Goal: Task Accomplishment & Management: Manage account settings

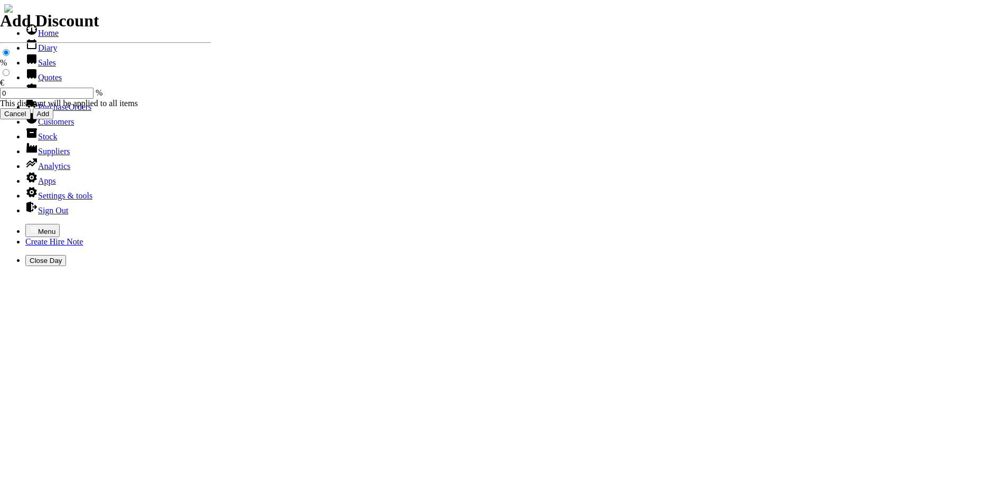
select select "HO"
click at [31, 227] on icon "button" at bounding box center [34, 229] width 6 height 5
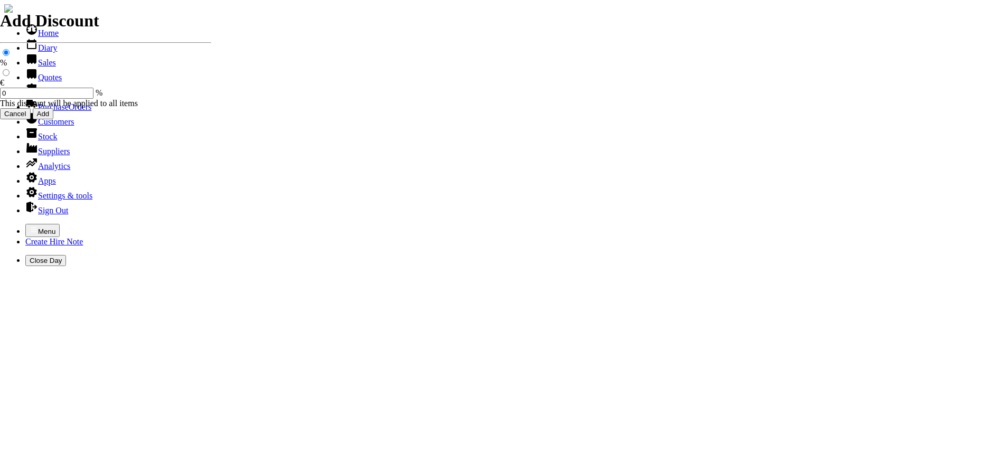
click at [40, 97] on link "Hire Notes" at bounding box center [50, 92] width 50 height 9
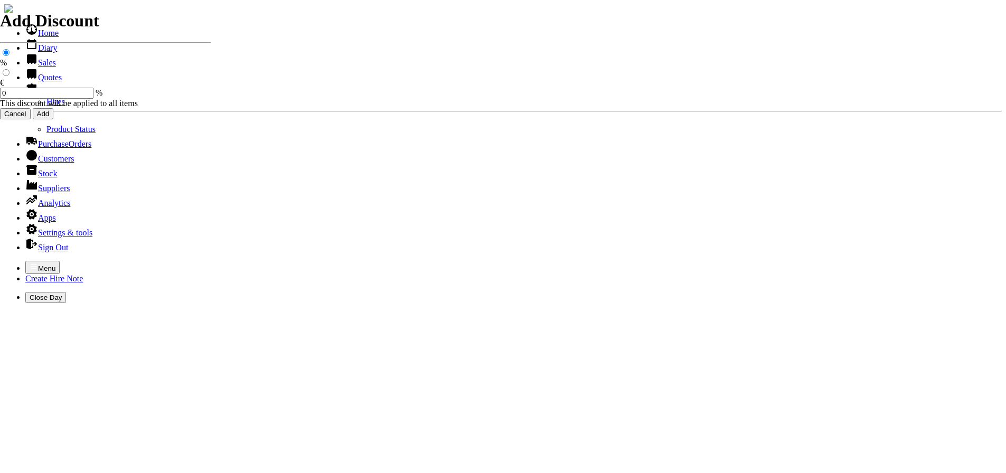
click at [46, 106] on link "Hires" at bounding box center [55, 101] width 18 height 9
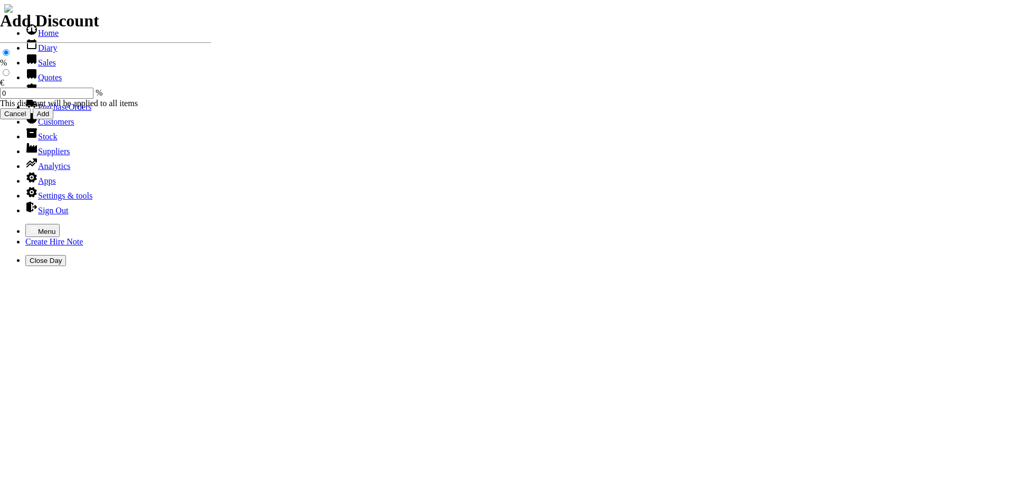
type input "18/09/2025"
type input "20"
type input "First Day"
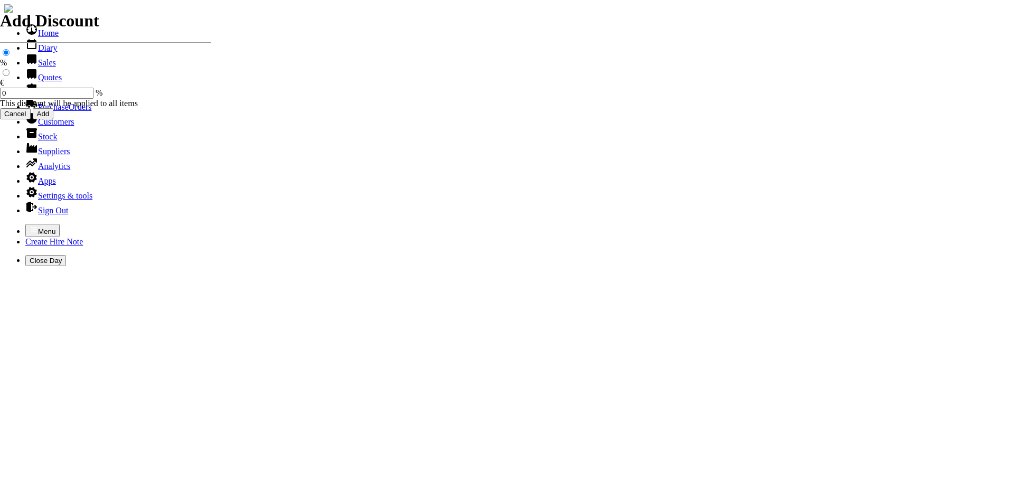
type input "15.00"
select select "HO"
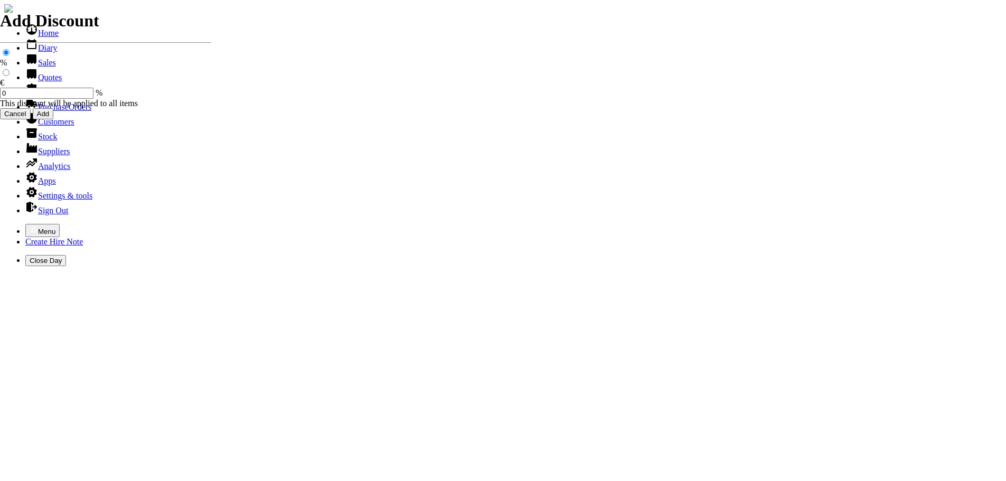
select select "3"
type input "101511"
type input "tankstoragesystems@eircom.net"
type input "Graham Sage"
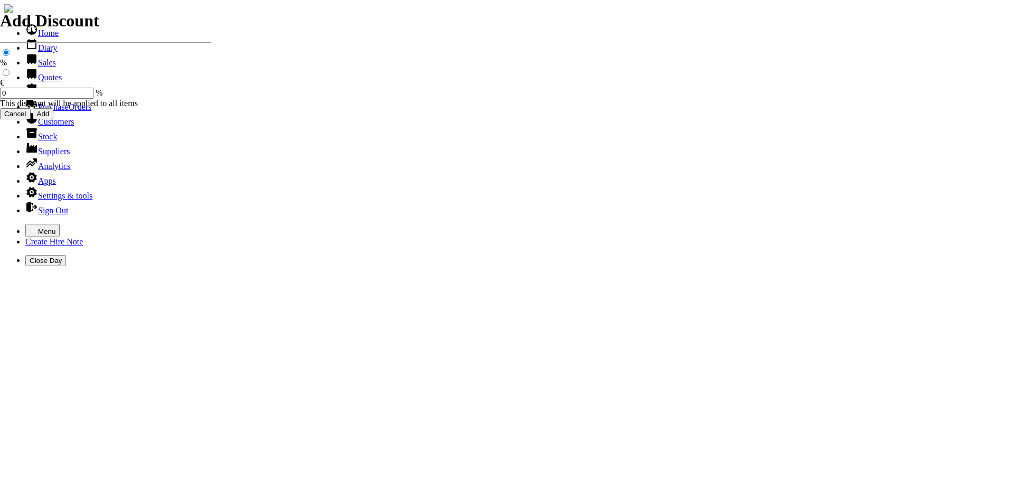
select select "HO"
click at [30, 225] on icon "button" at bounding box center [34, 229] width 8 height 8
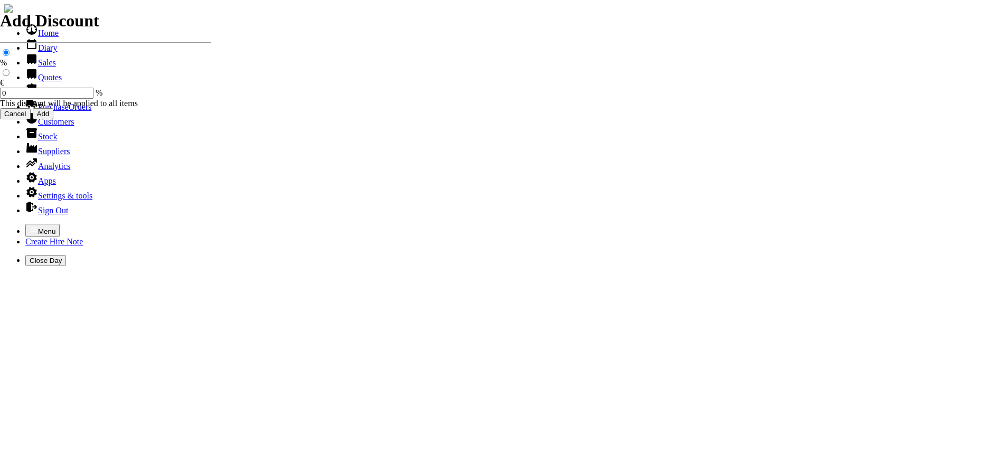
click at [47, 97] on link "Hire Notes" at bounding box center [50, 92] width 50 height 9
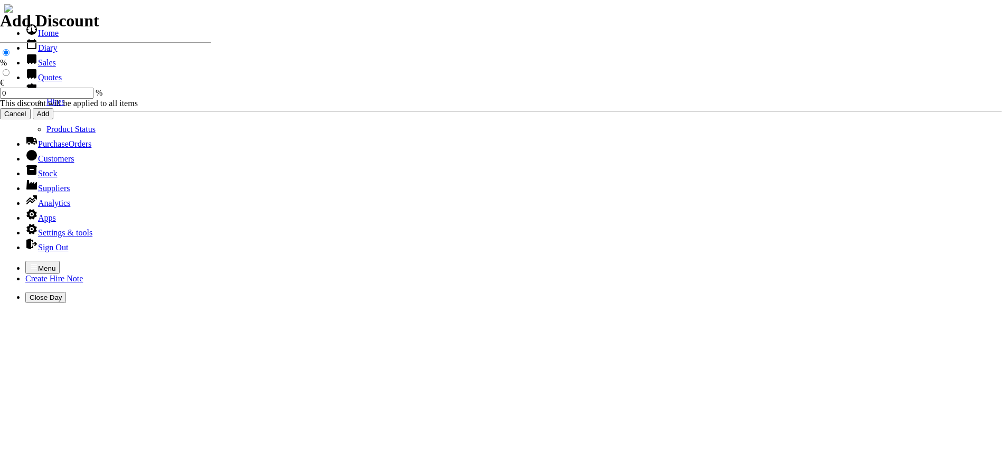
click at [46, 106] on link "Hires" at bounding box center [55, 101] width 18 height 9
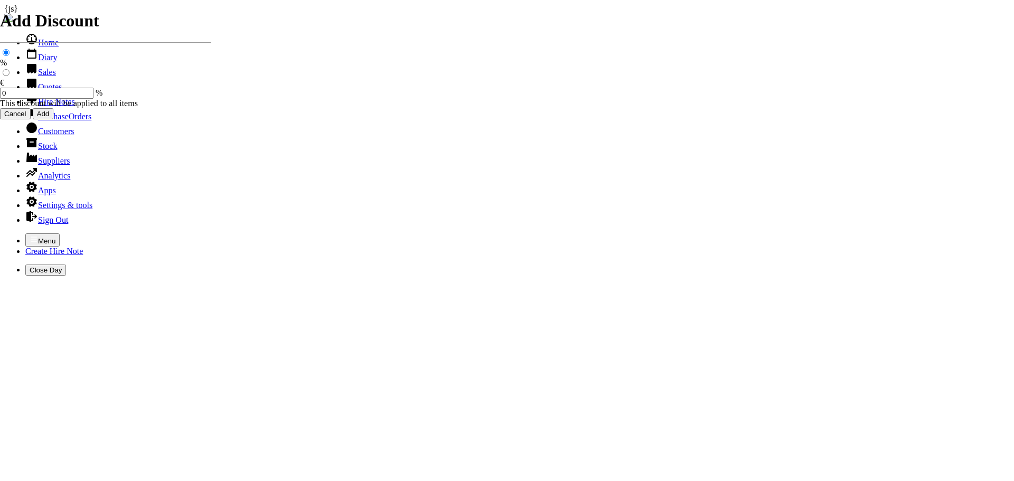
type input "[DATE]"
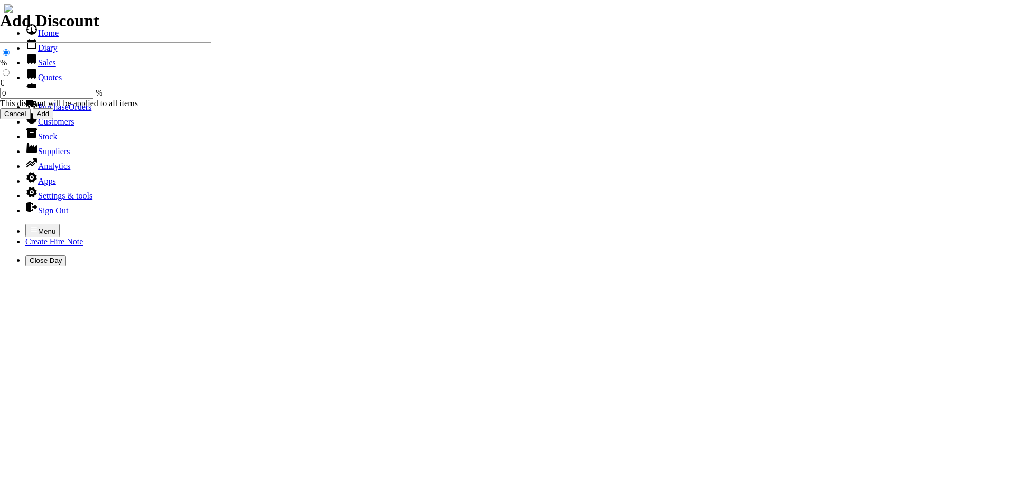
type input "[DATE]"
type input "125"
type input "First Day, 1 day(s), 1 week(s)"
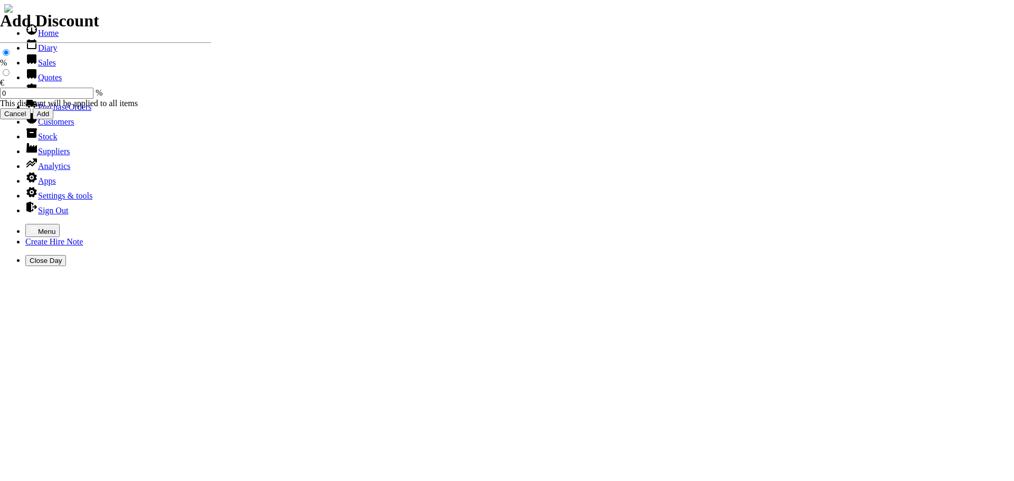
type input "100.00"
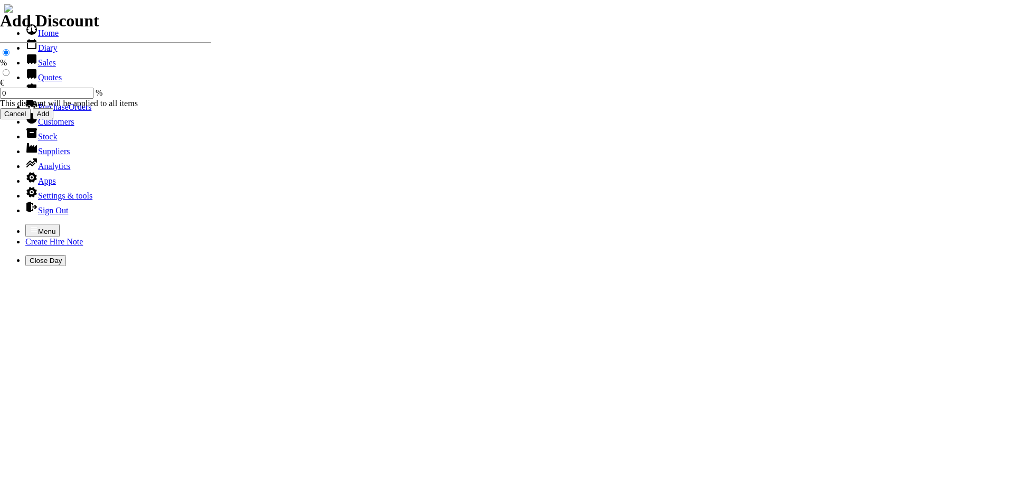
select select "HO"
select select "3"
type input "101512"
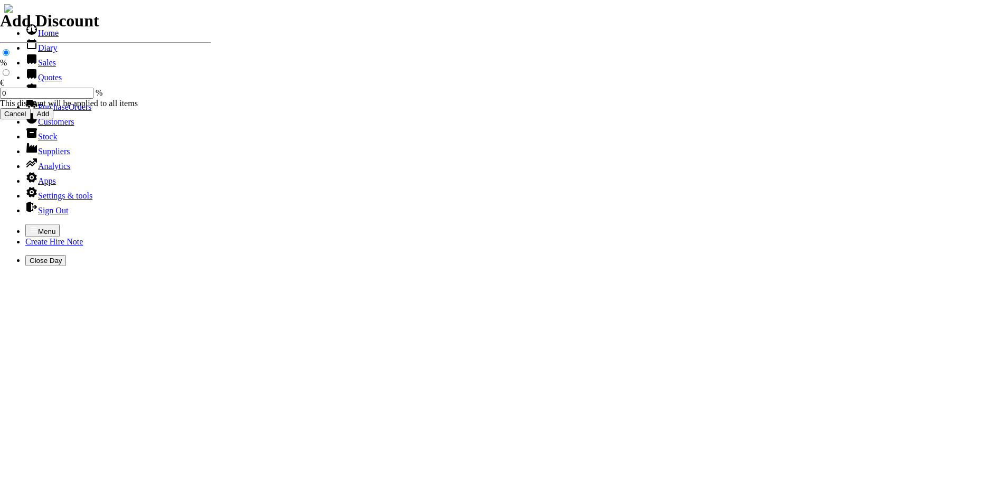
type input "[PERSON_NAME]"
select select "HO"
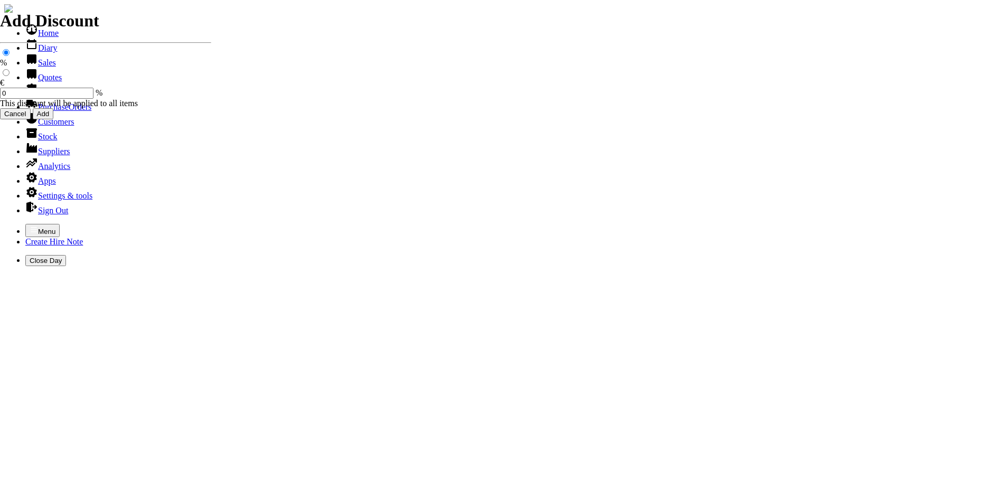
click at [30, 225] on icon "button" at bounding box center [34, 229] width 8 height 8
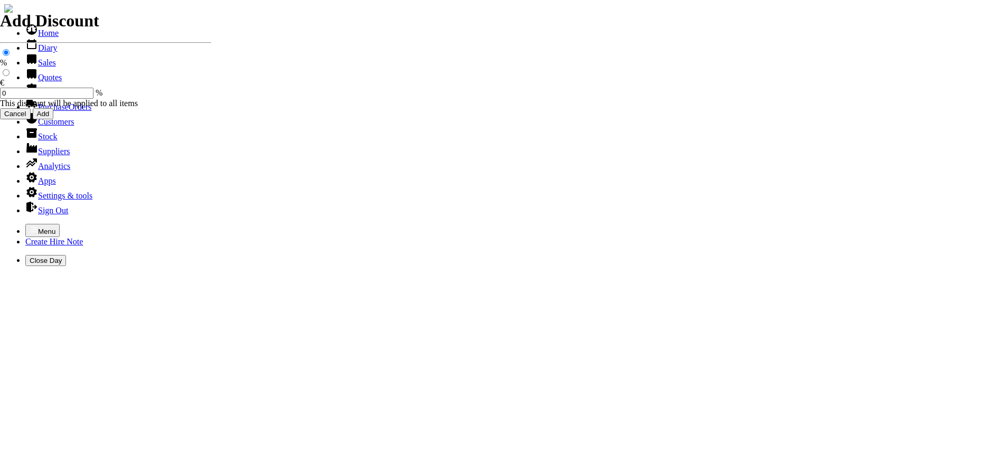
click at [39, 67] on link "Sales" at bounding box center [40, 62] width 31 height 9
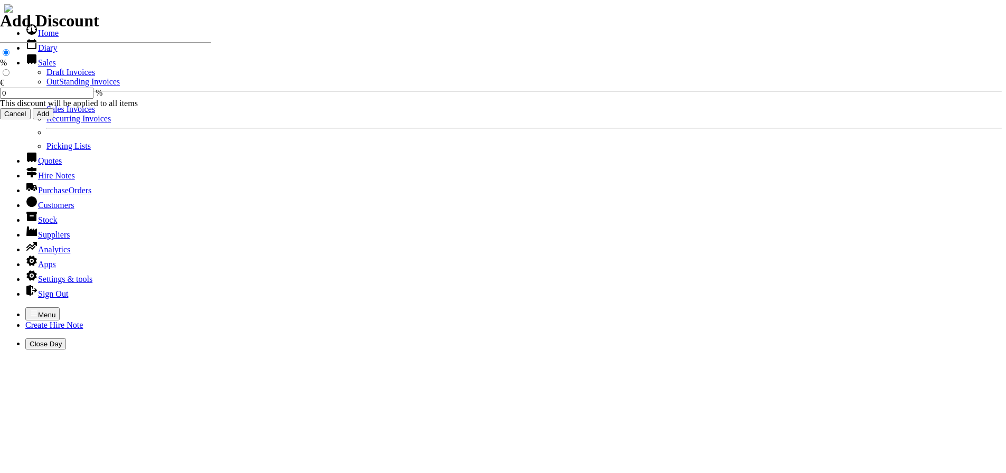
click at [46, 86] on link "OutStanding Invoices" at bounding box center [82, 81] width 73 height 9
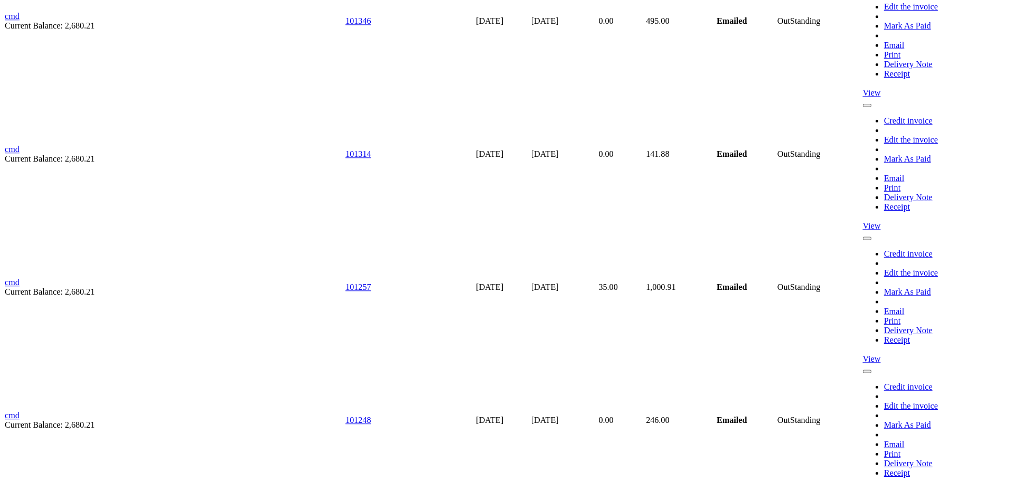
scroll to position [5702, 0]
